Goal: Find specific page/section: Find specific page/section

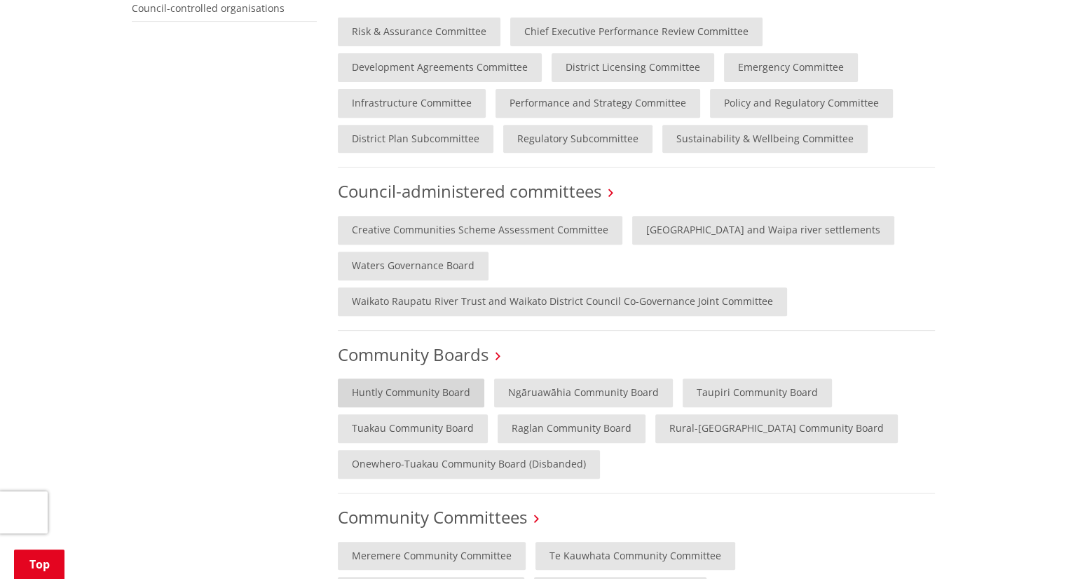
scroll to position [561, 0]
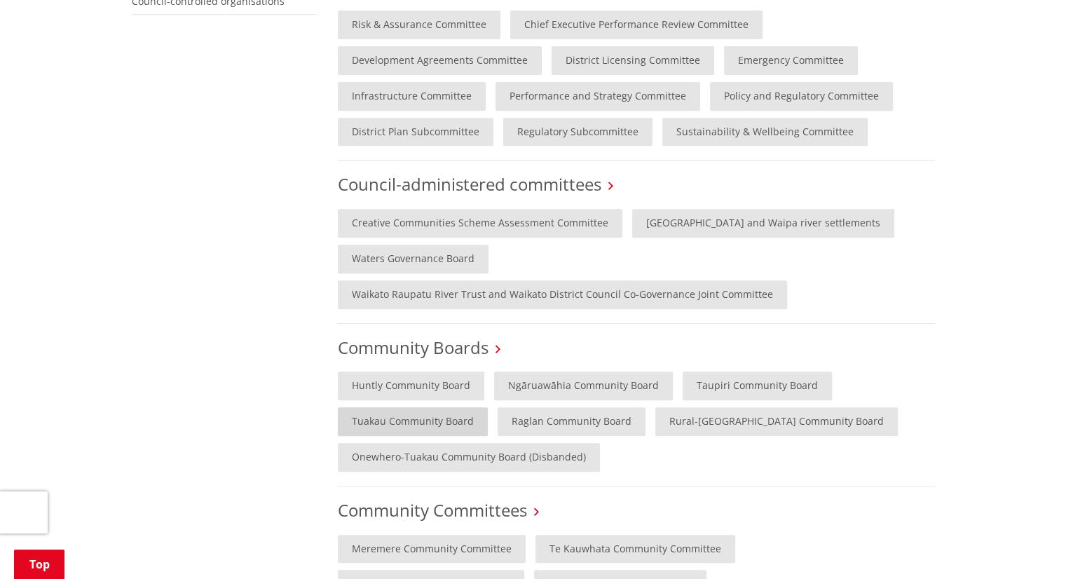
click at [397, 420] on link "Tuakau Community Board" at bounding box center [413, 421] width 150 height 29
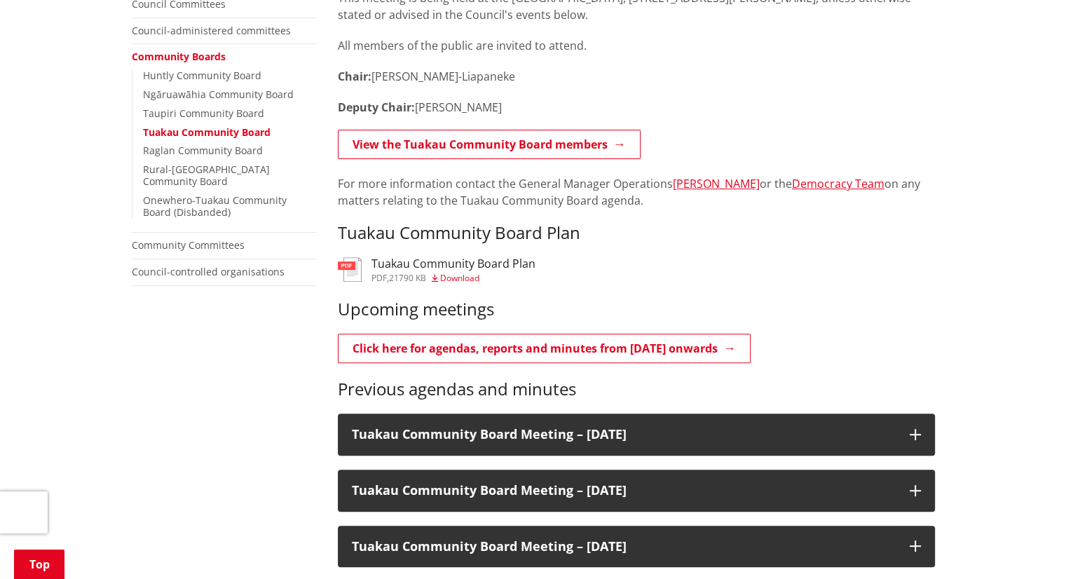
scroll to position [421, 0]
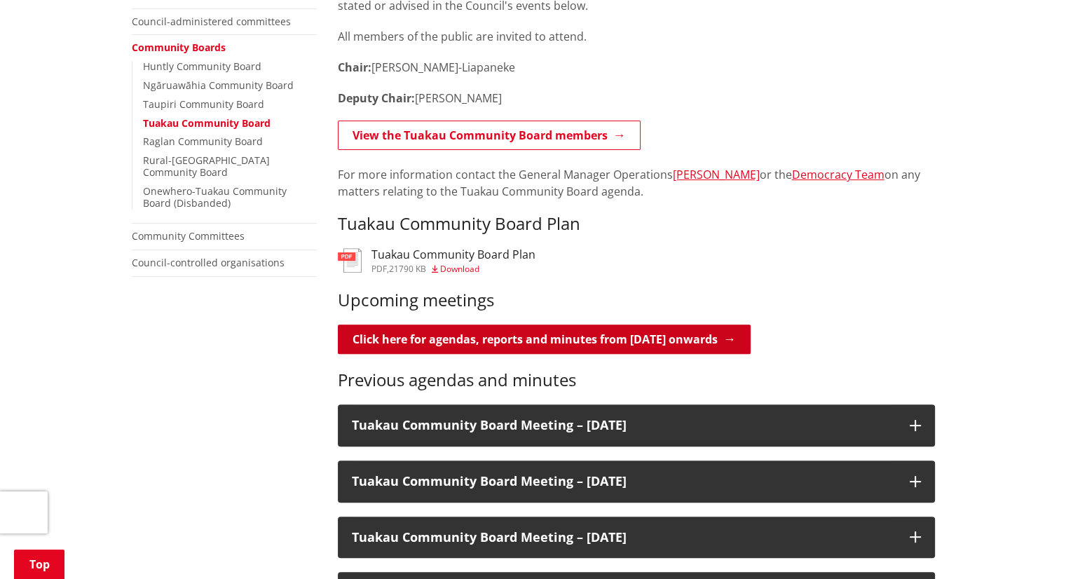
click at [465, 339] on link "Click here for agendas, reports and minutes from [DATE] onwards" at bounding box center [544, 339] width 413 height 29
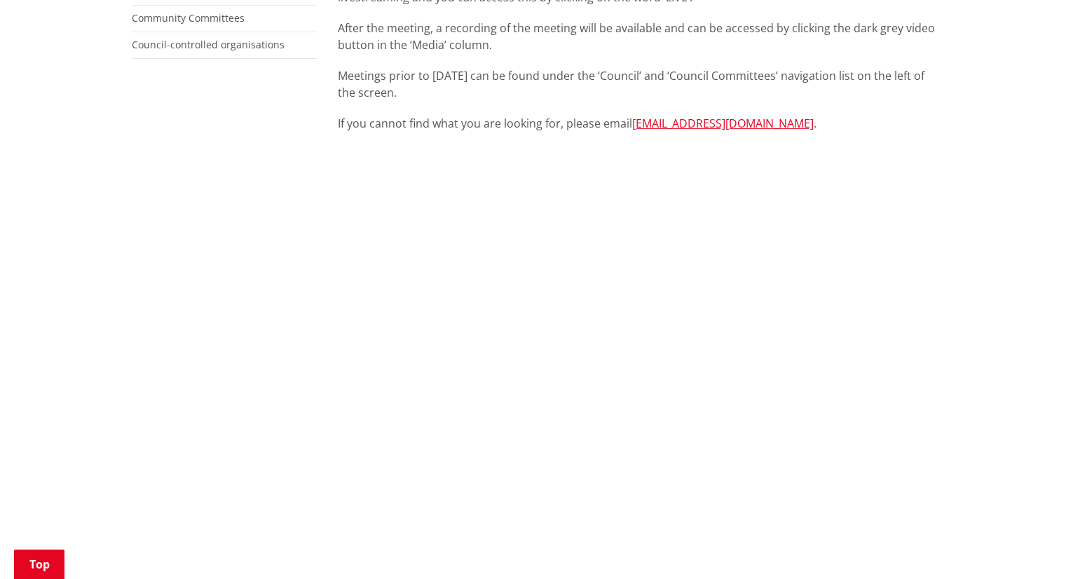
scroll to position [561, 0]
